Goal: Register for event/course

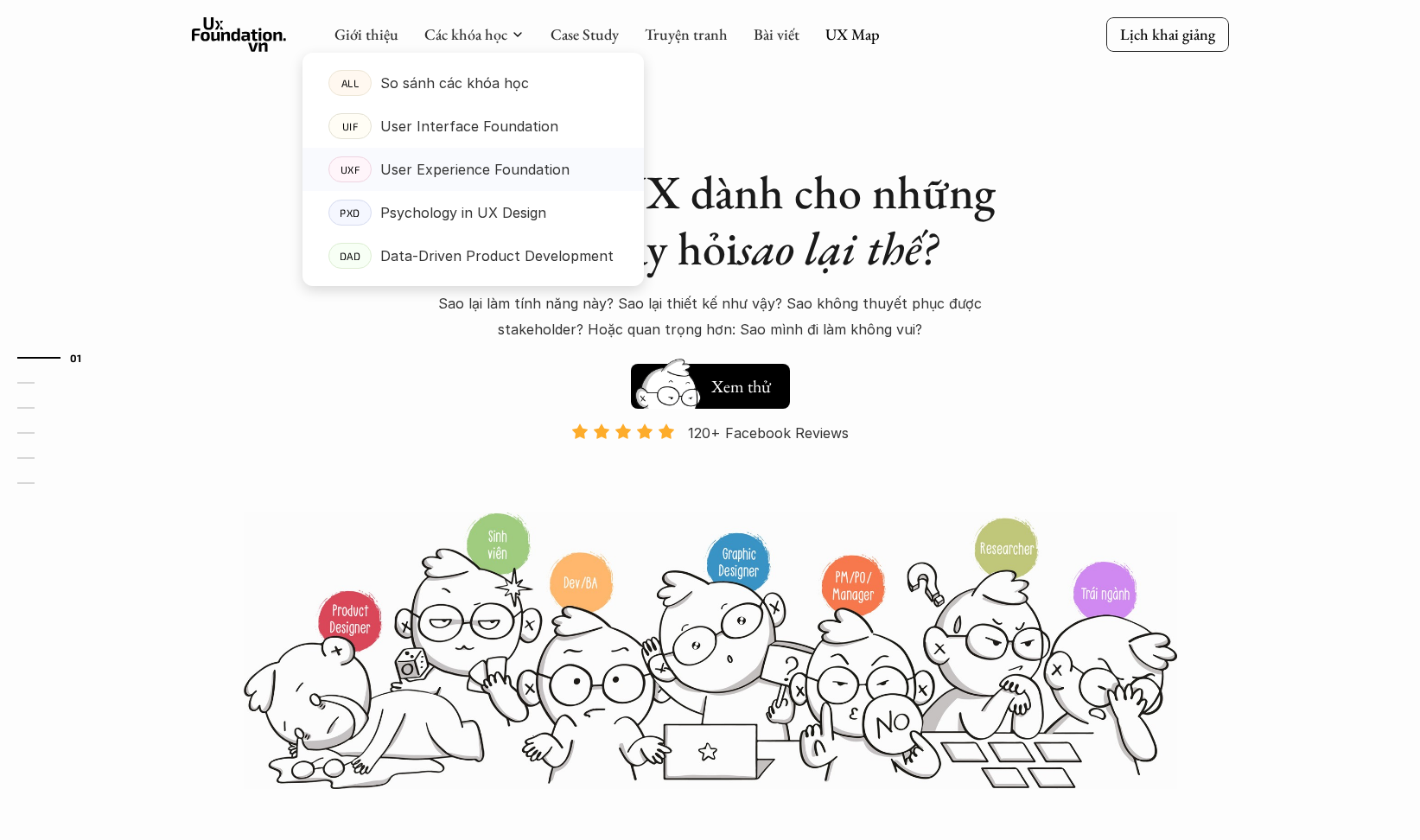
click at [489, 163] on p "User Experience Foundation" at bounding box center [475, 170] width 190 height 26
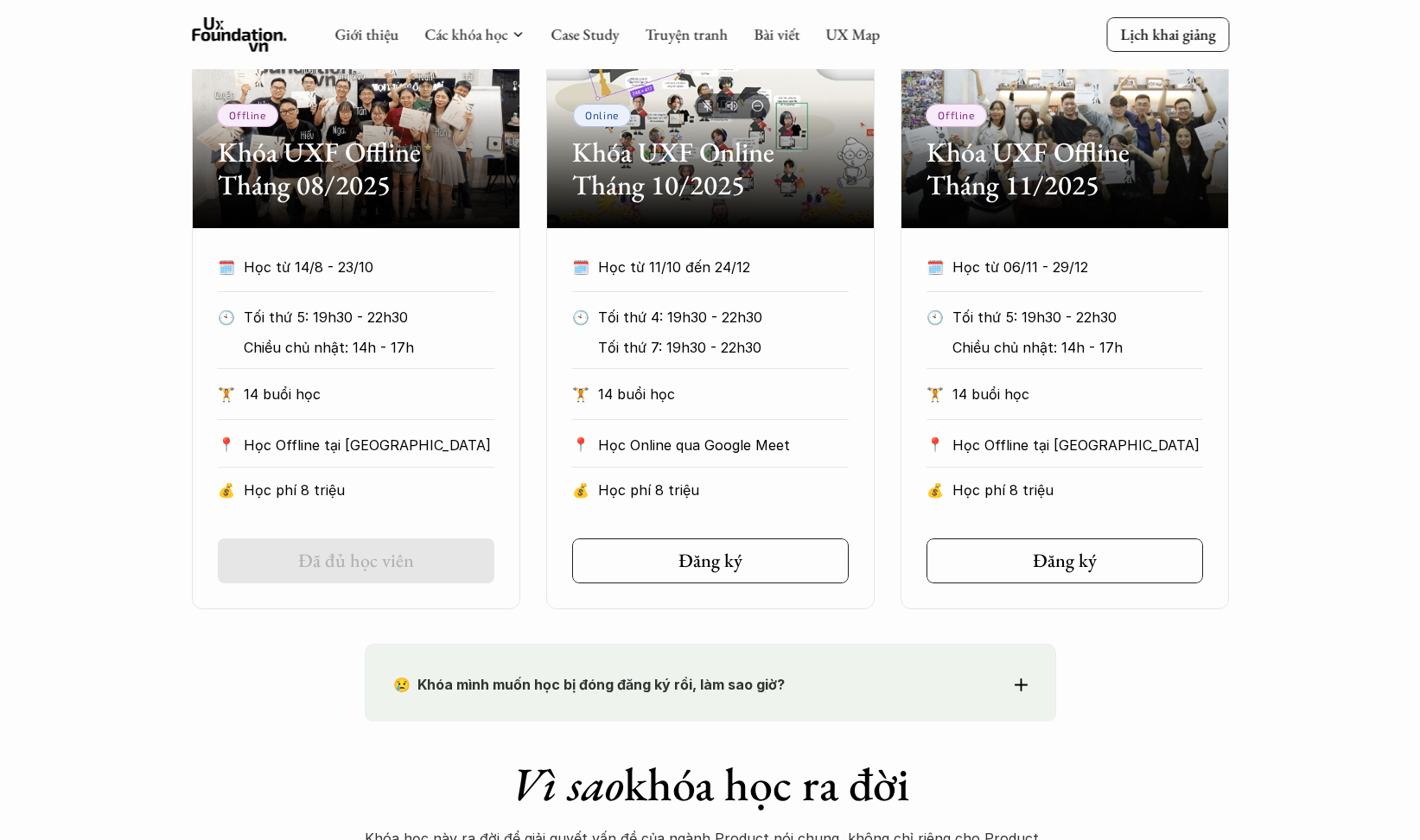
scroll to position [307, 0]
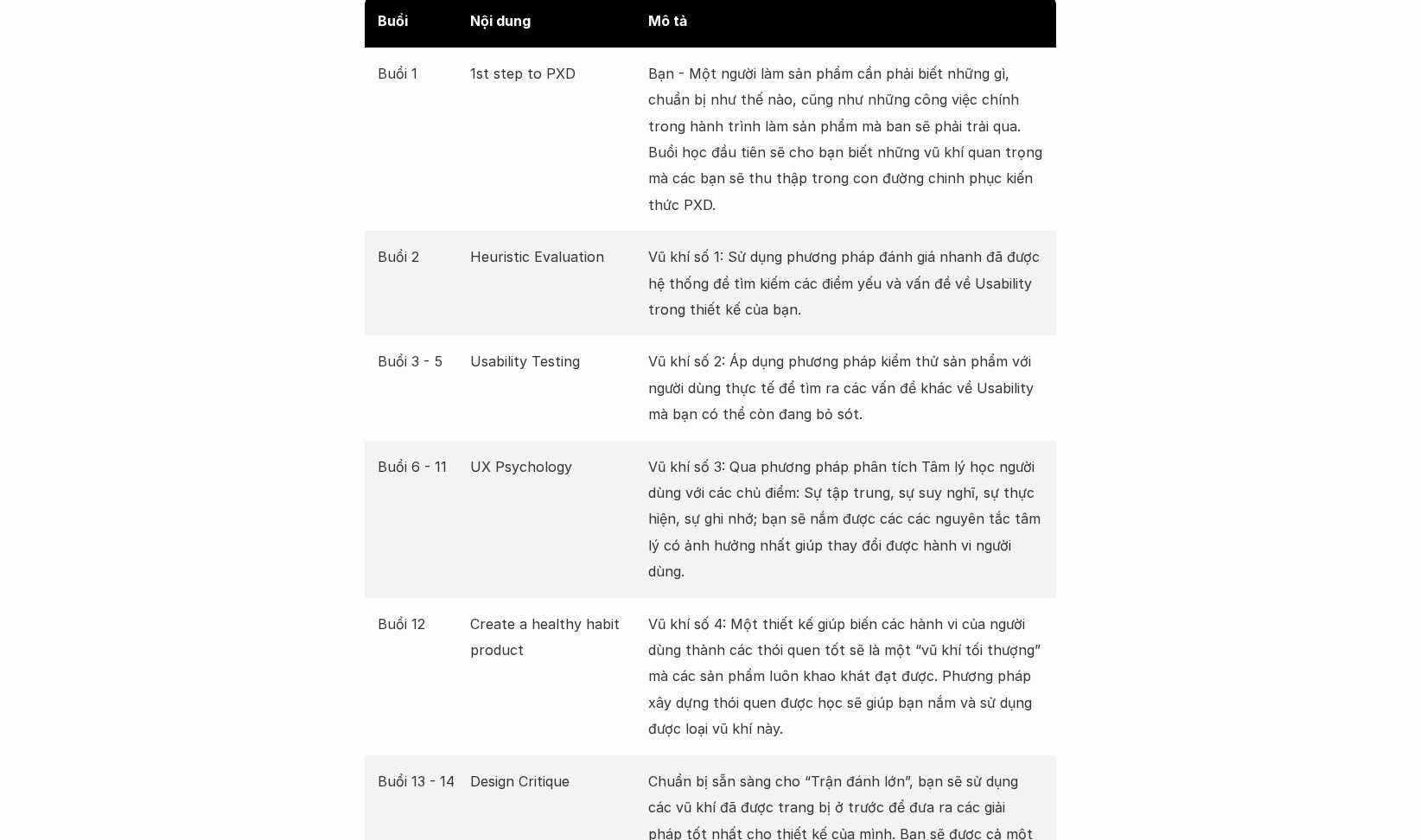
scroll to position [3348, 0]
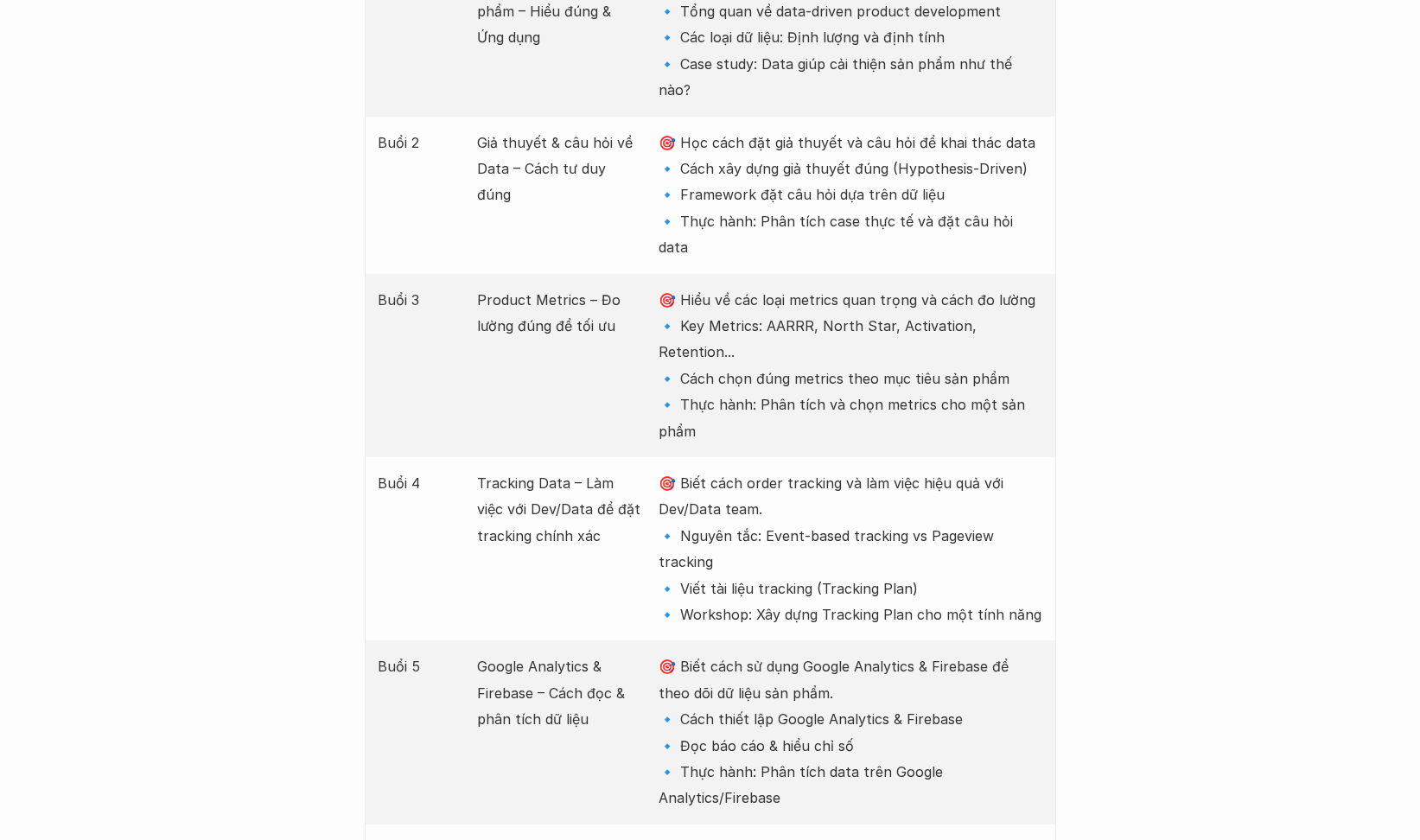
scroll to position [2528, 0]
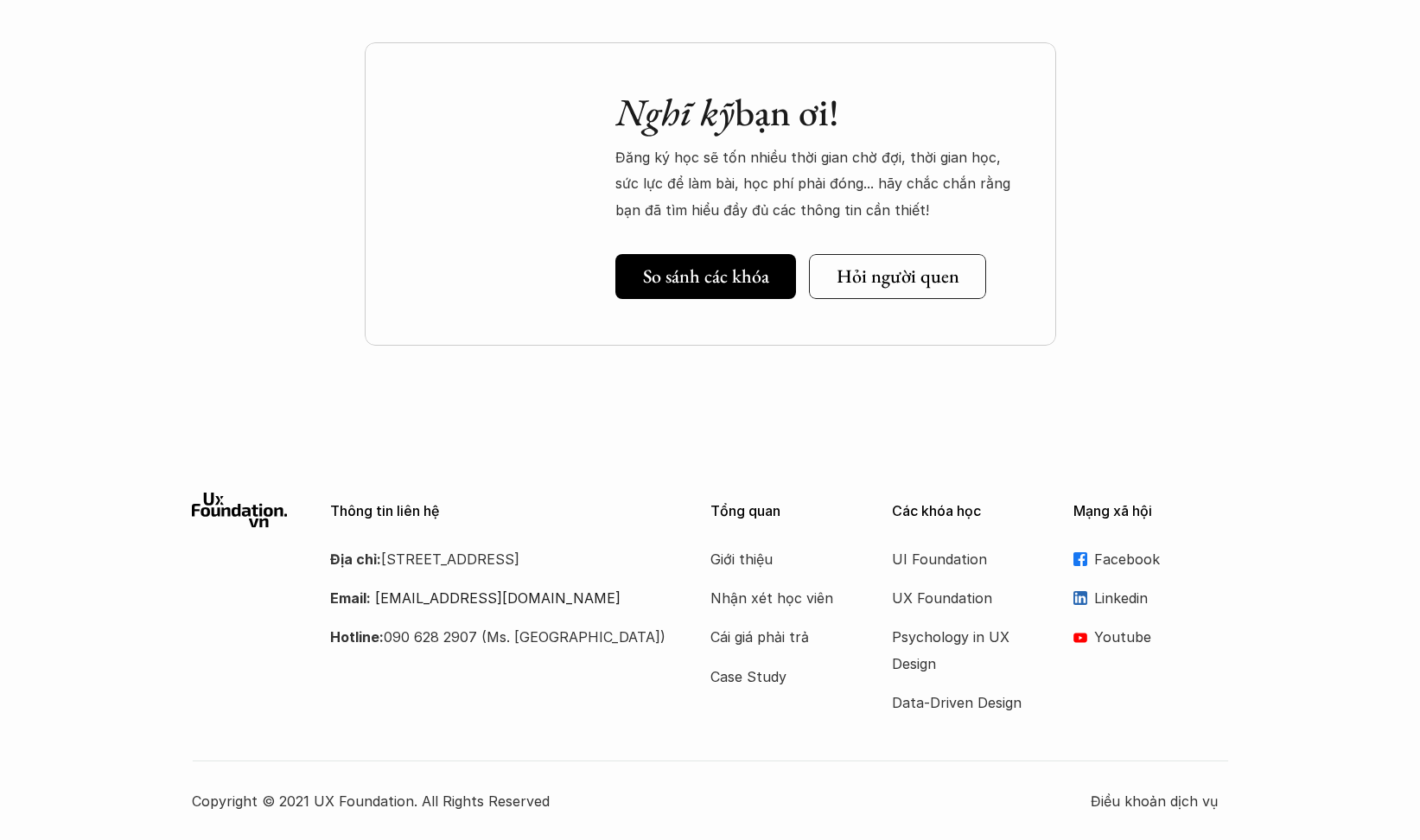
scroll to position [2205, 0]
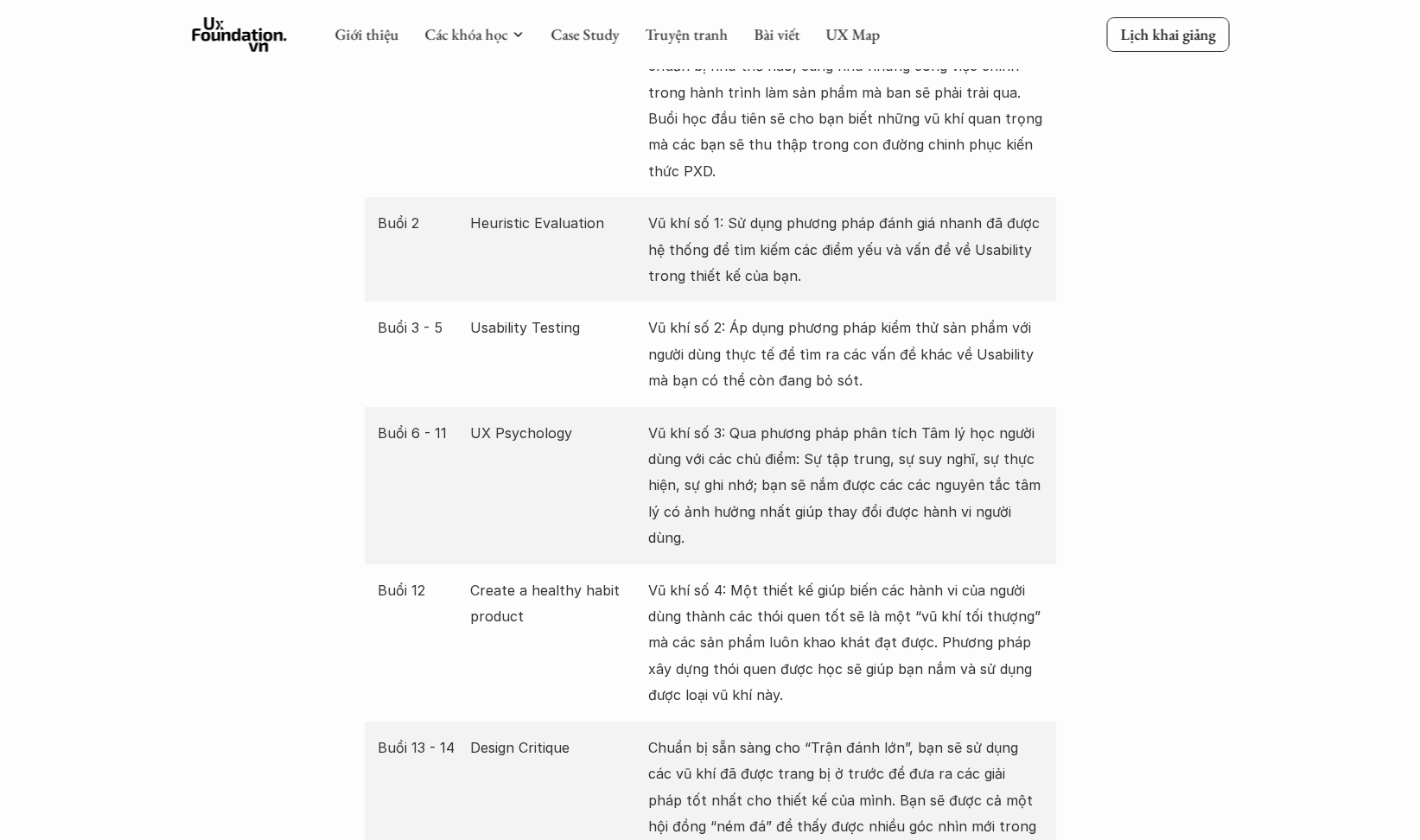
scroll to position [3162, 0]
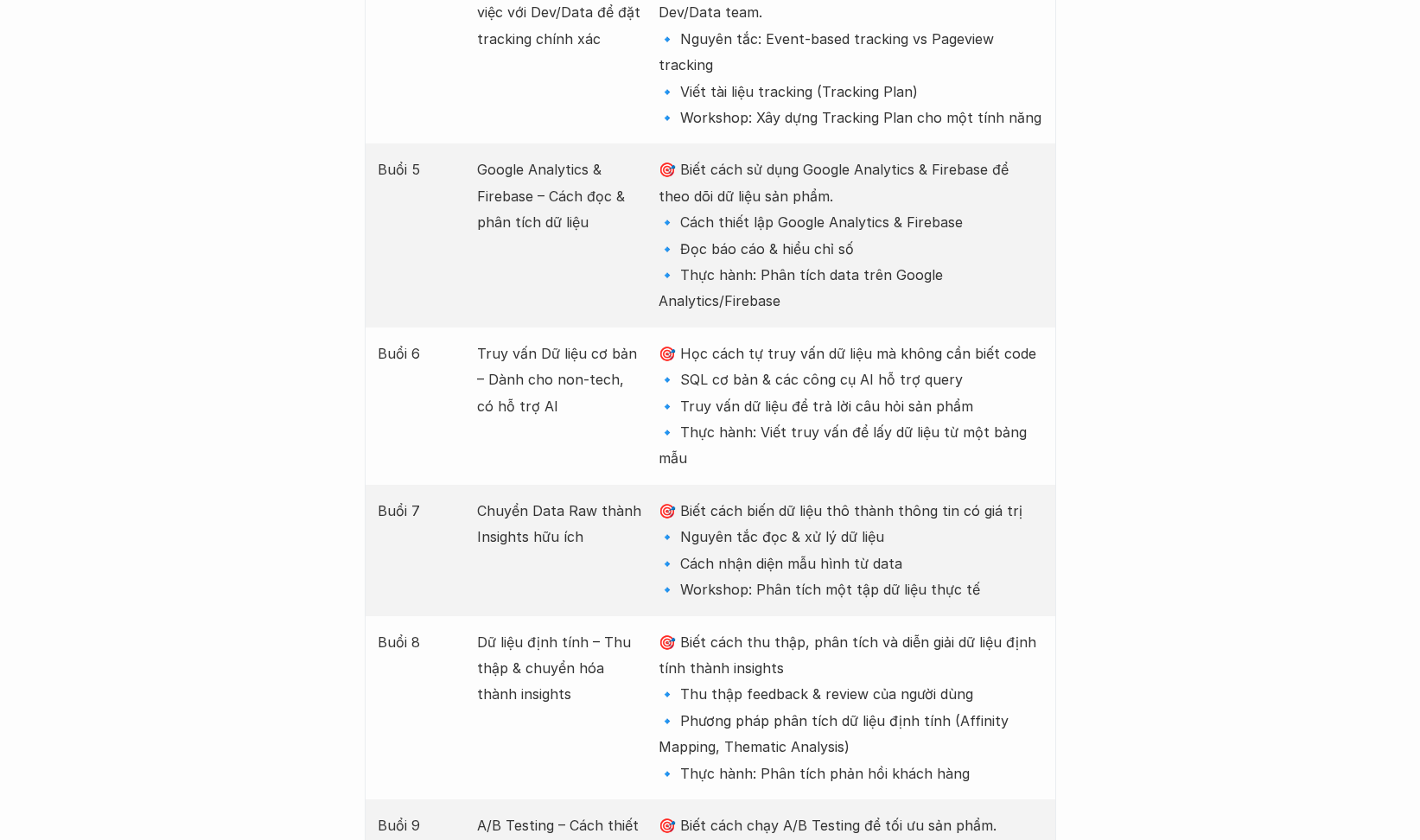
scroll to position [2925, 0]
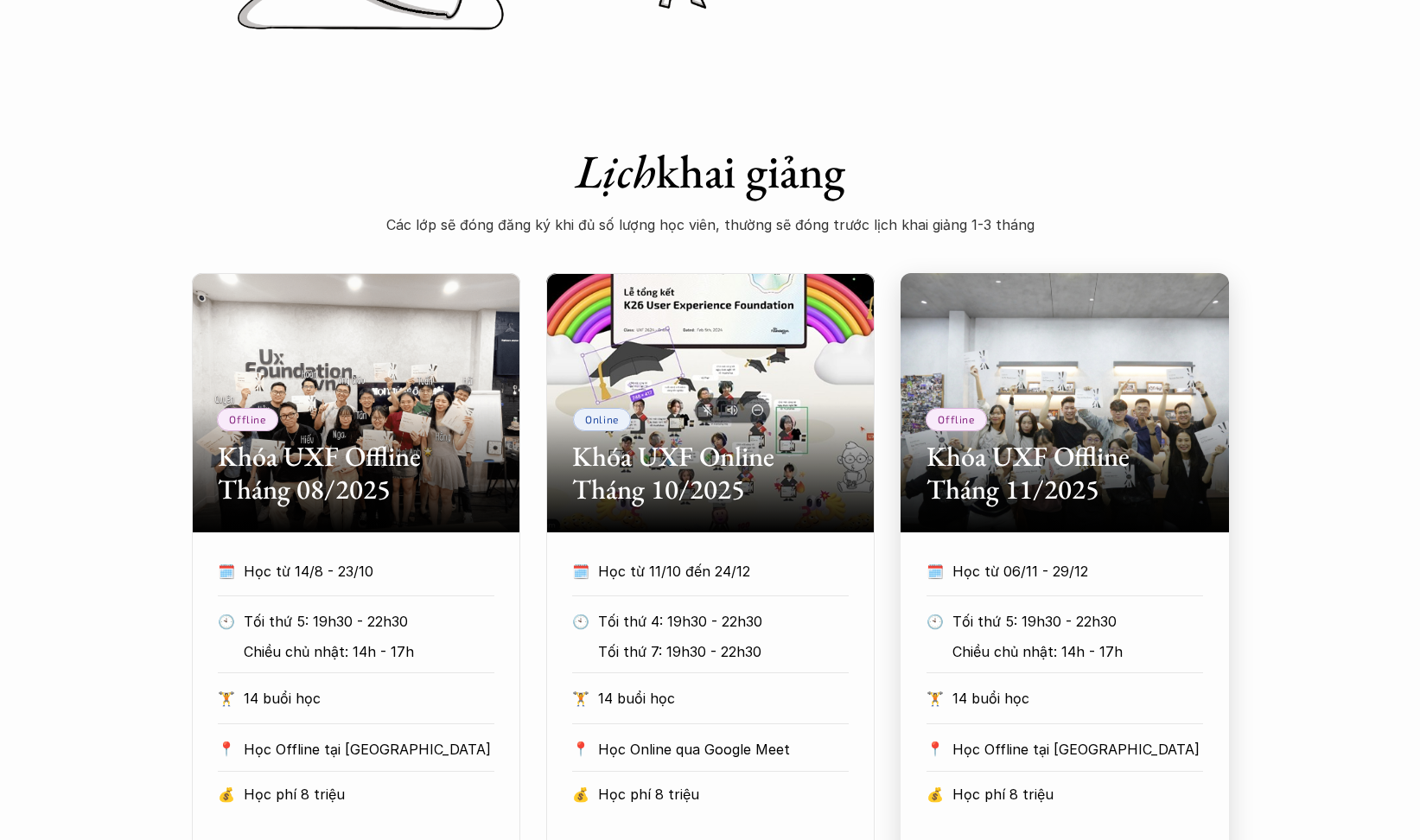
scroll to position [1123, 0]
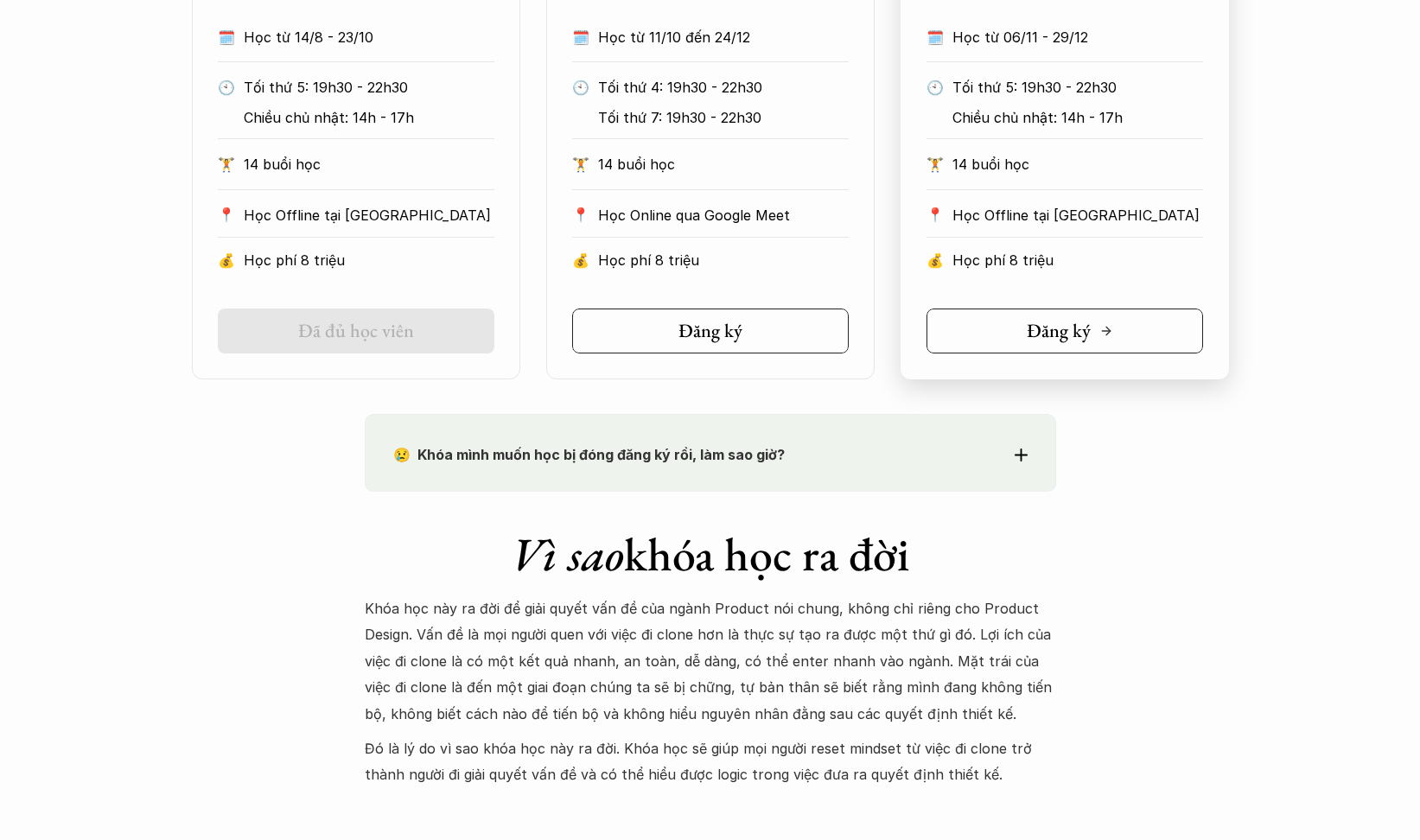
click at [1020, 342] on link "Đăng ký" at bounding box center [1064, 331] width 277 height 45
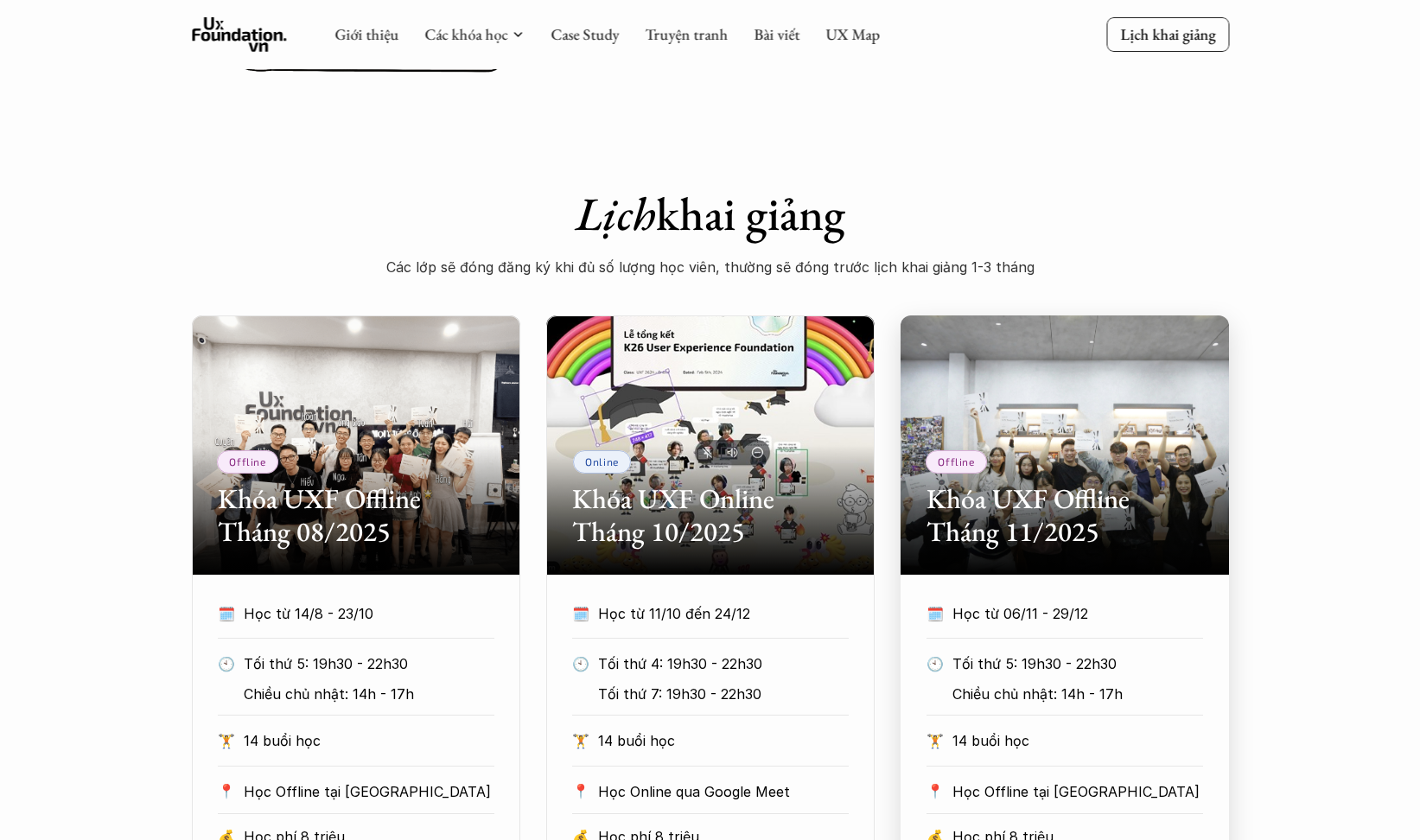
scroll to position [688, 0]
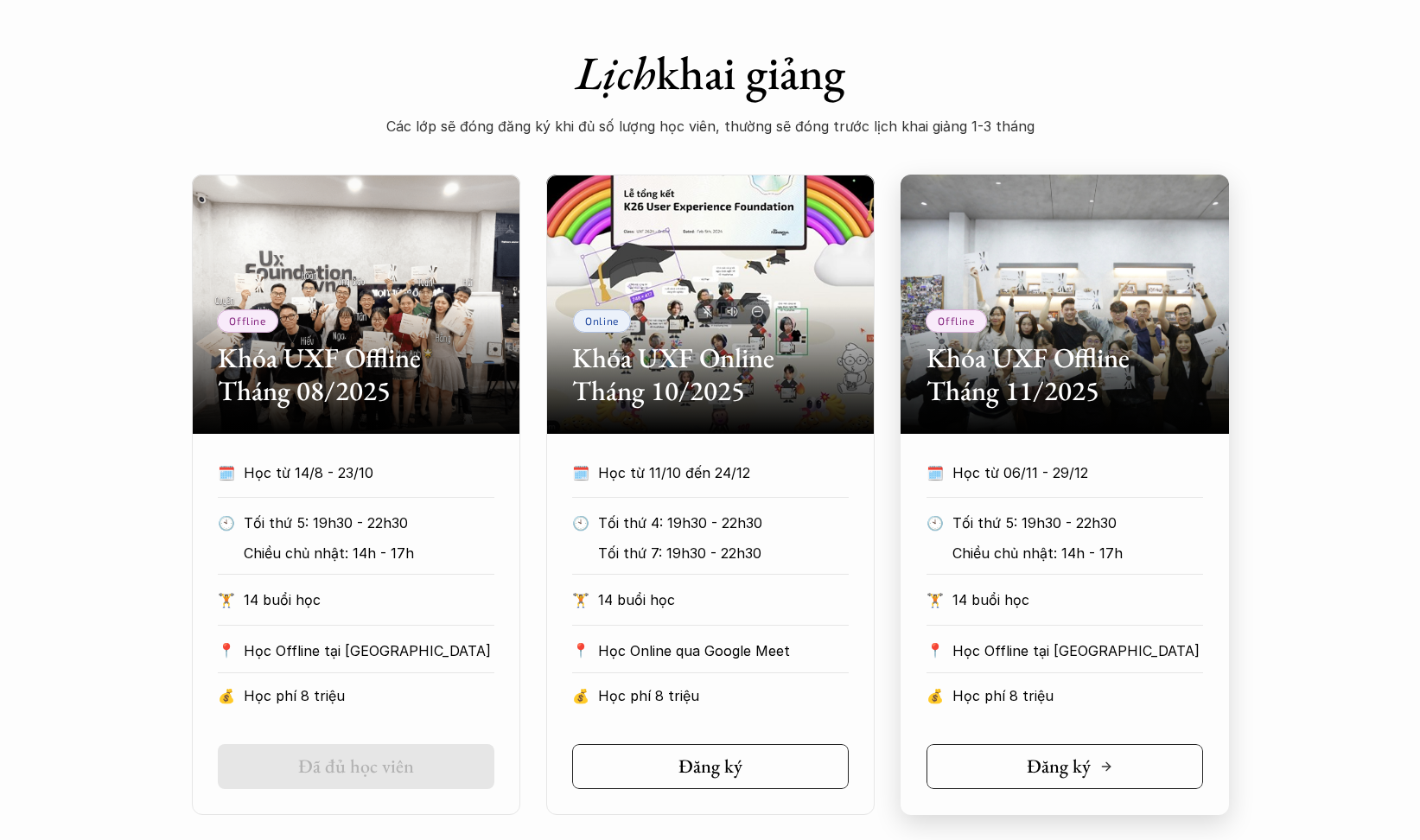
click at [1030, 749] on link "Đăng ký" at bounding box center [1064, 767] width 277 height 45
